Goal: Information Seeking & Learning: Learn about a topic

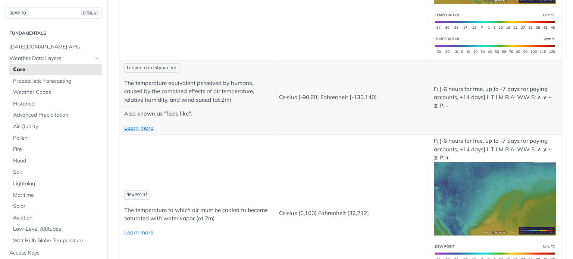
scroll to position [261, 0]
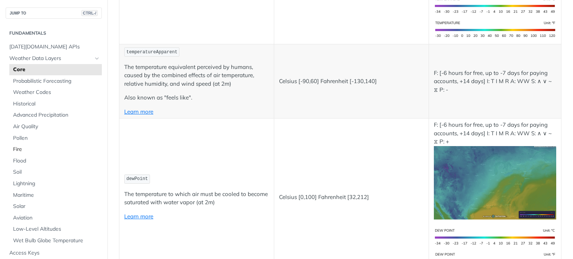
click at [16, 149] on span "Fire" at bounding box center [56, 149] width 87 height 7
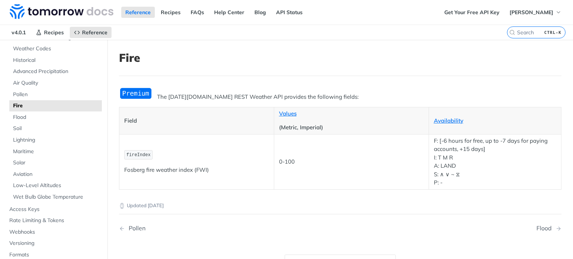
scroll to position [75, 0]
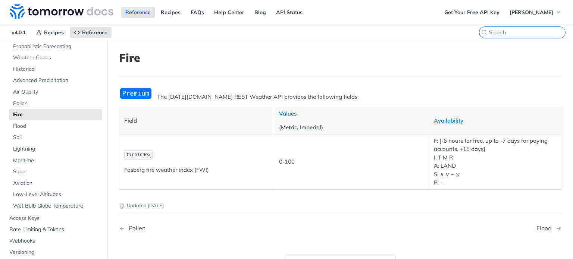
click at [518, 31] on input "search" at bounding box center [527, 32] width 76 height 7
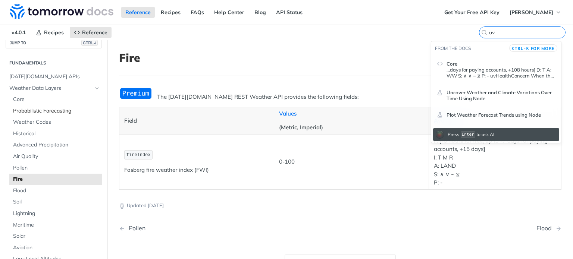
scroll to position [0, 0]
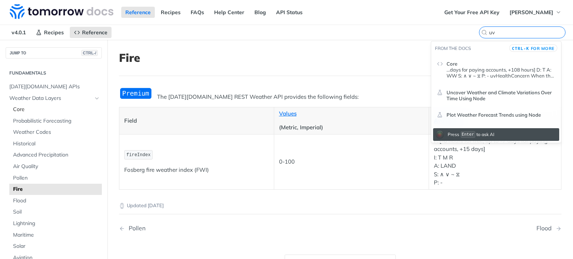
type input "uv"
click at [40, 106] on span "Core" at bounding box center [56, 109] width 87 height 7
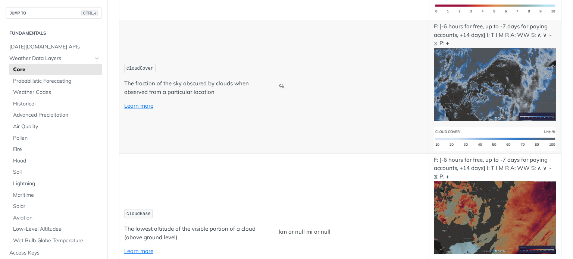
scroll to position [3172, 0]
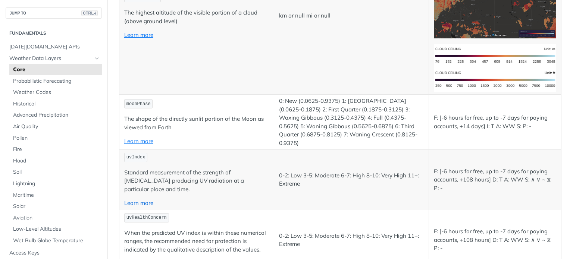
click at [137, 200] on link "Learn more" at bounding box center [138, 203] width 29 height 7
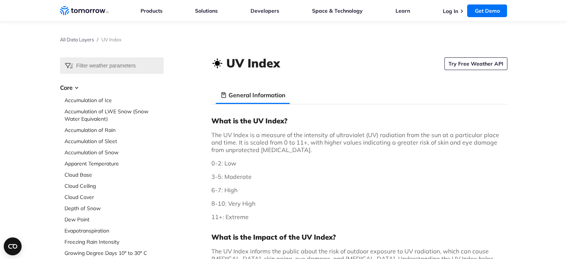
click at [466, 56] on div "All Data Layers / UV Index" at bounding box center [284, 40] width 448 height 36
click at [467, 60] on link "Try Free Weather API" at bounding box center [476, 63] width 63 height 13
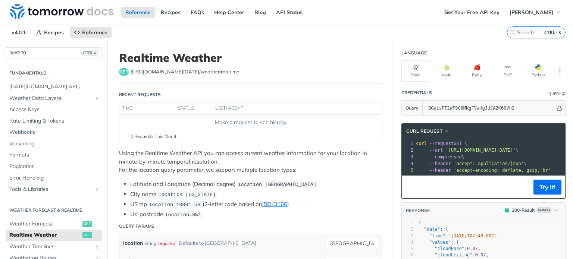
click at [256, 122] on div "Make a request to see history." at bounding box center [250, 123] width 257 height 8
